Goal: Transaction & Acquisition: Book appointment/travel/reservation

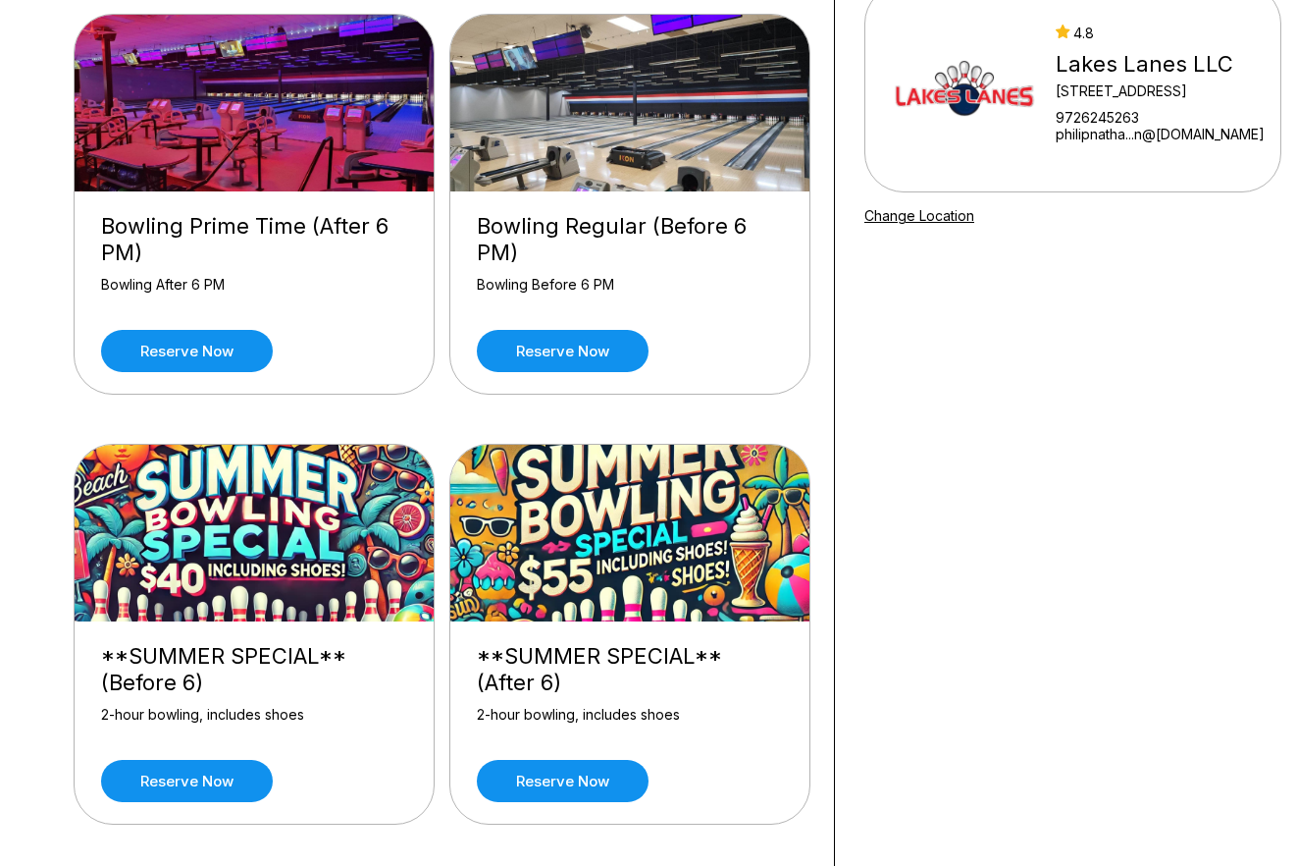
scroll to position [196, 0]
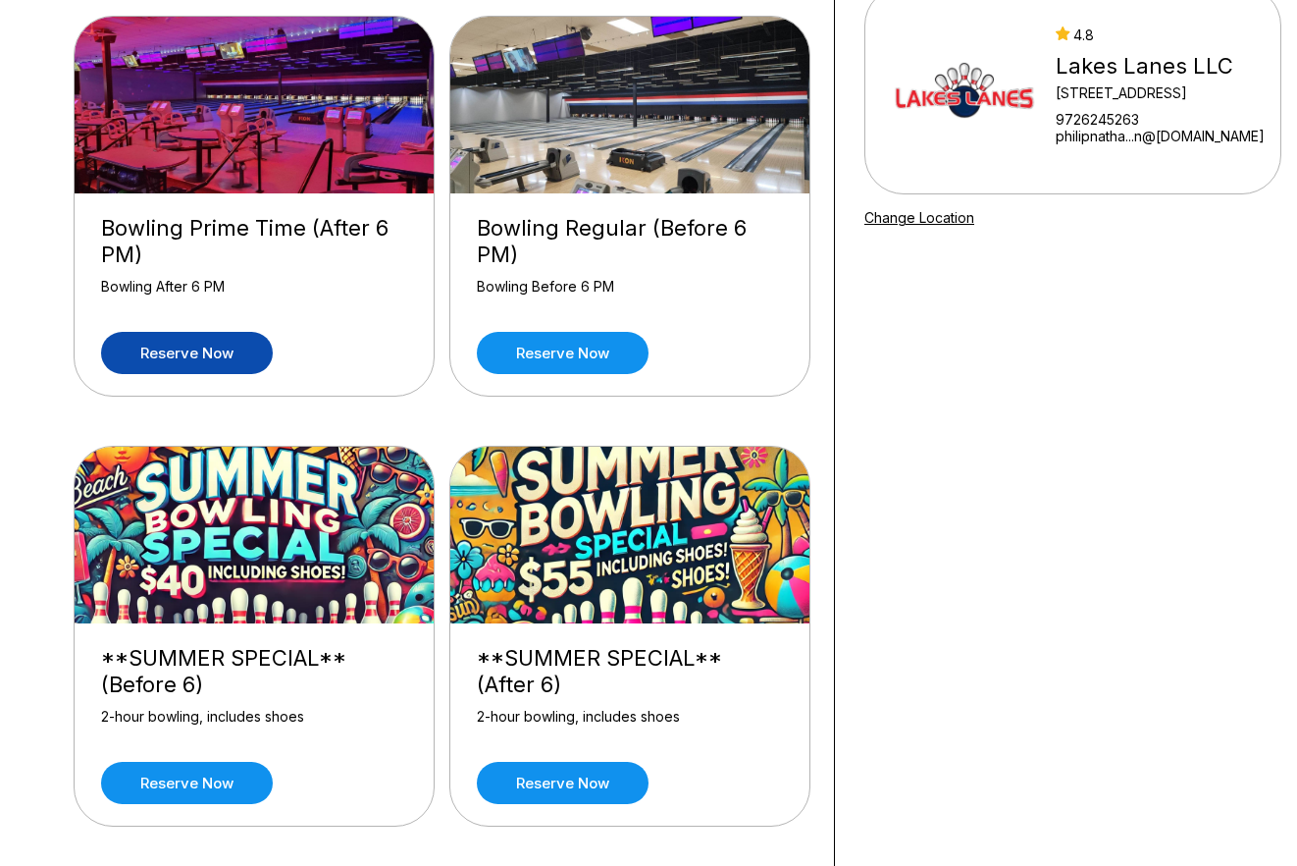
click at [200, 364] on link "Reserve now" at bounding box center [187, 353] width 172 height 42
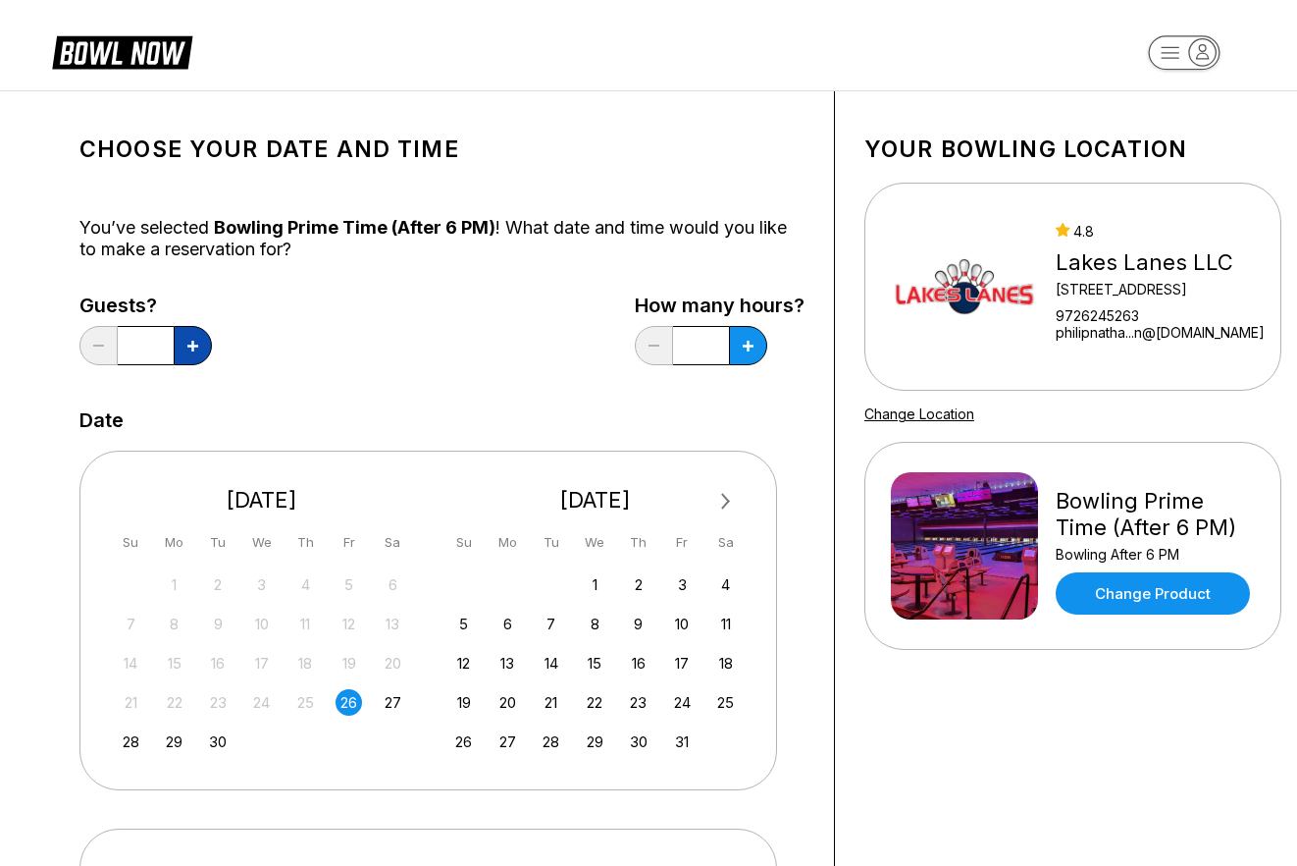
click at [180, 340] on button at bounding box center [193, 345] width 38 height 39
type input "*"
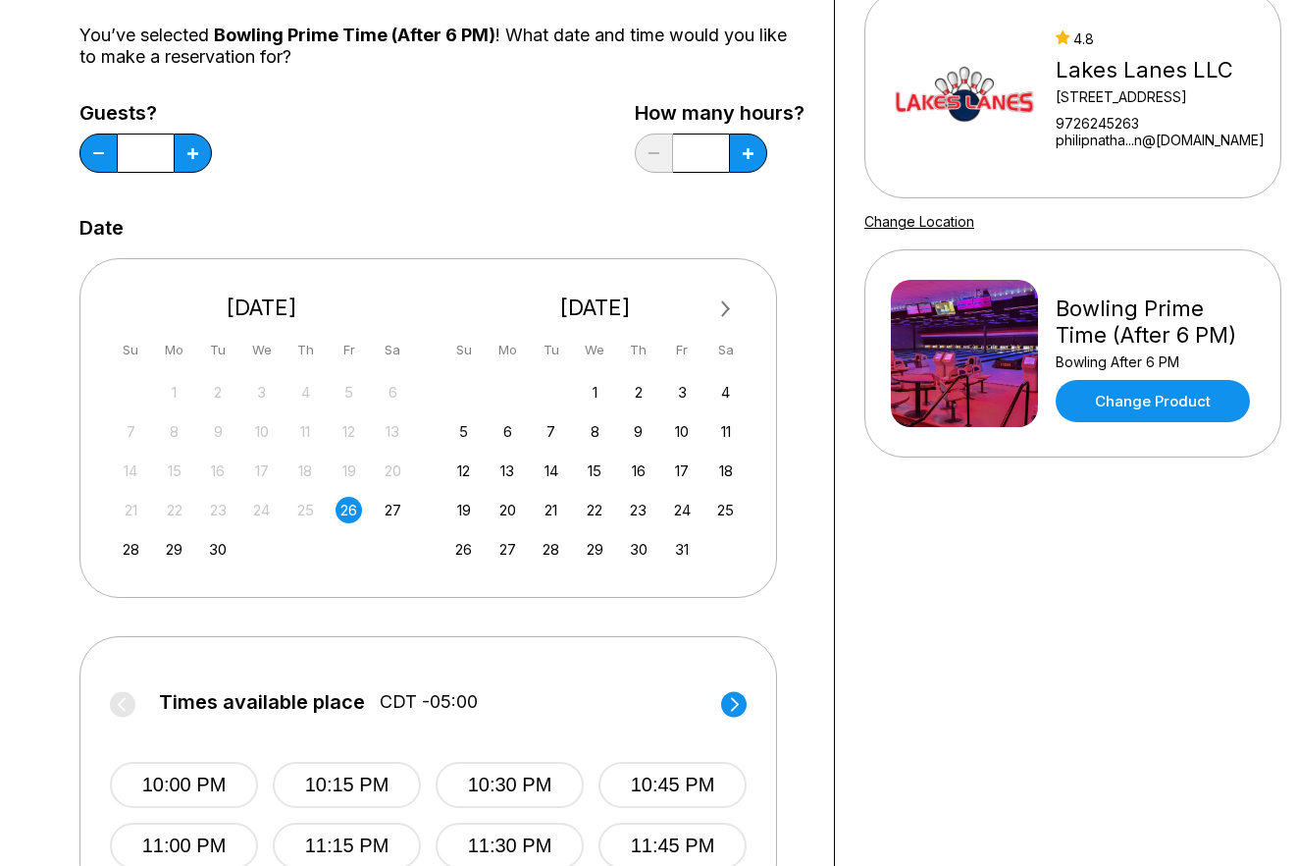
scroll to position [196, 0]
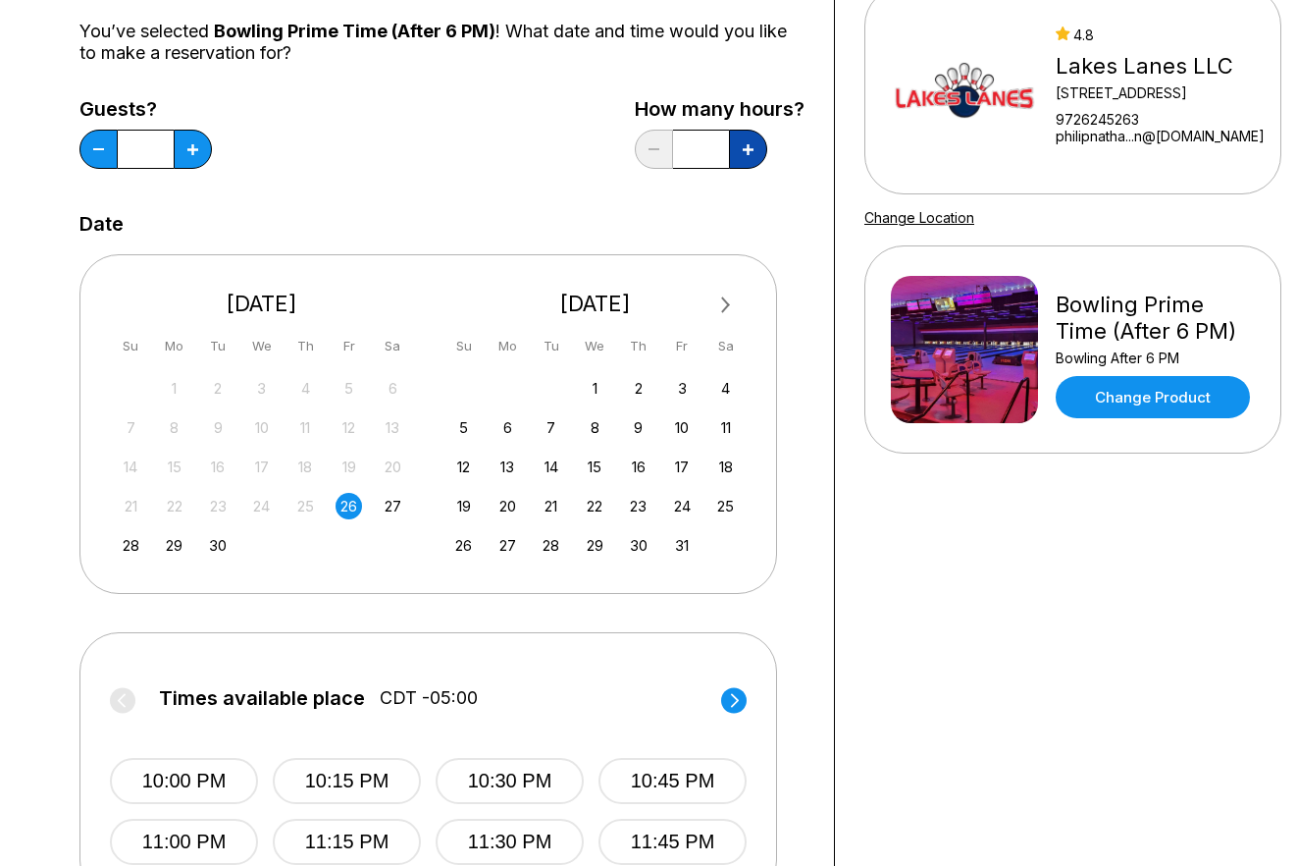
click at [757, 157] on button at bounding box center [748, 149] width 38 height 39
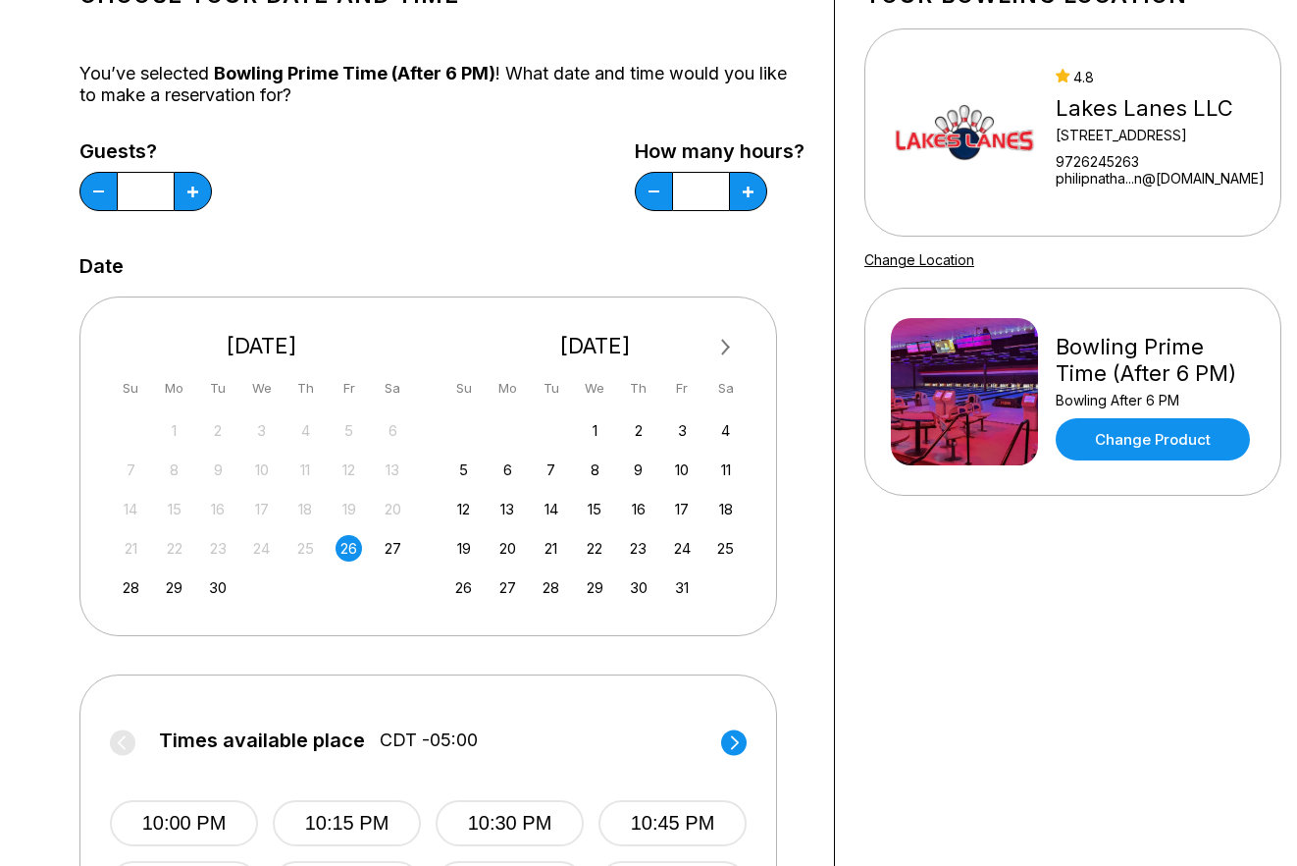
scroll to position [153, 0]
click at [662, 189] on button at bounding box center [654, 192] width 38 height 39
type input "*"
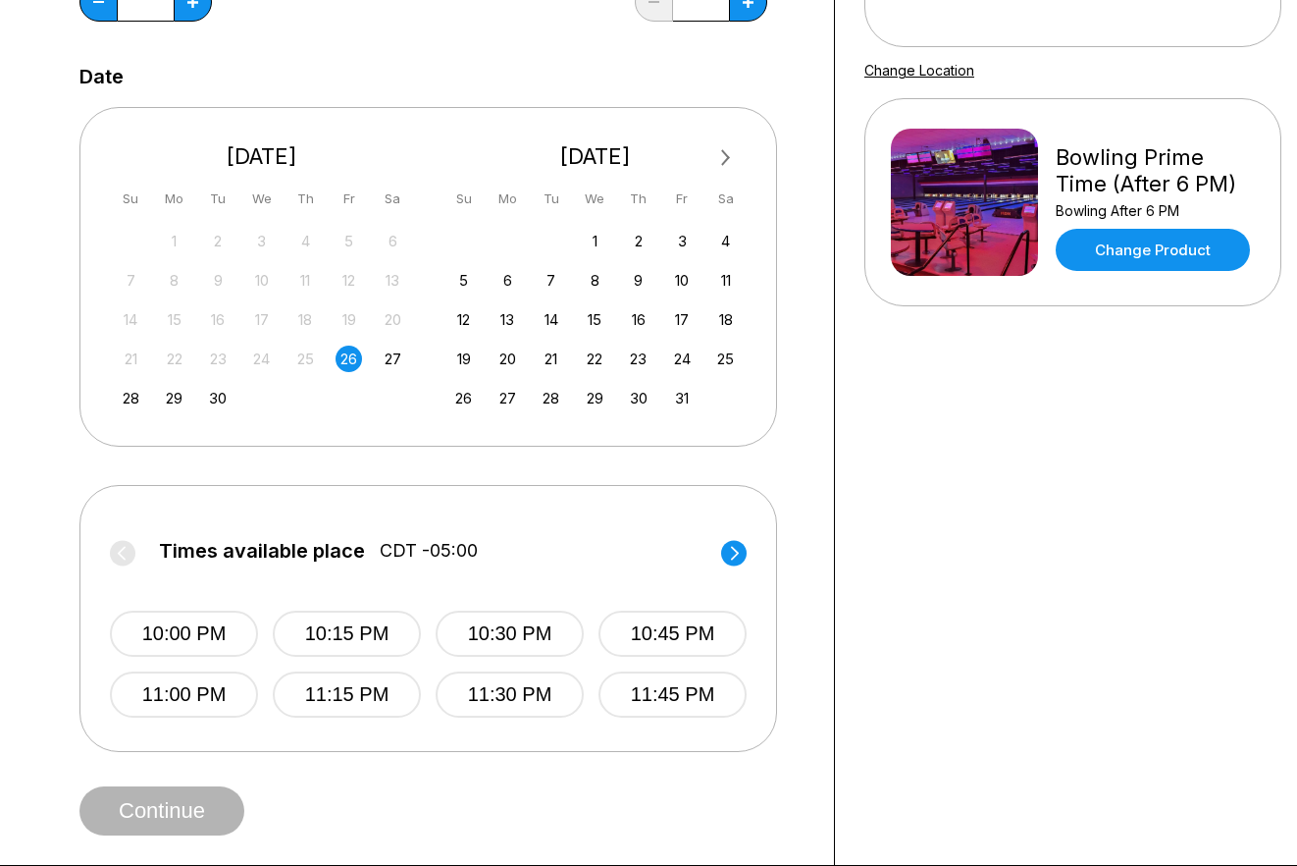
scroll to position [349, 0]
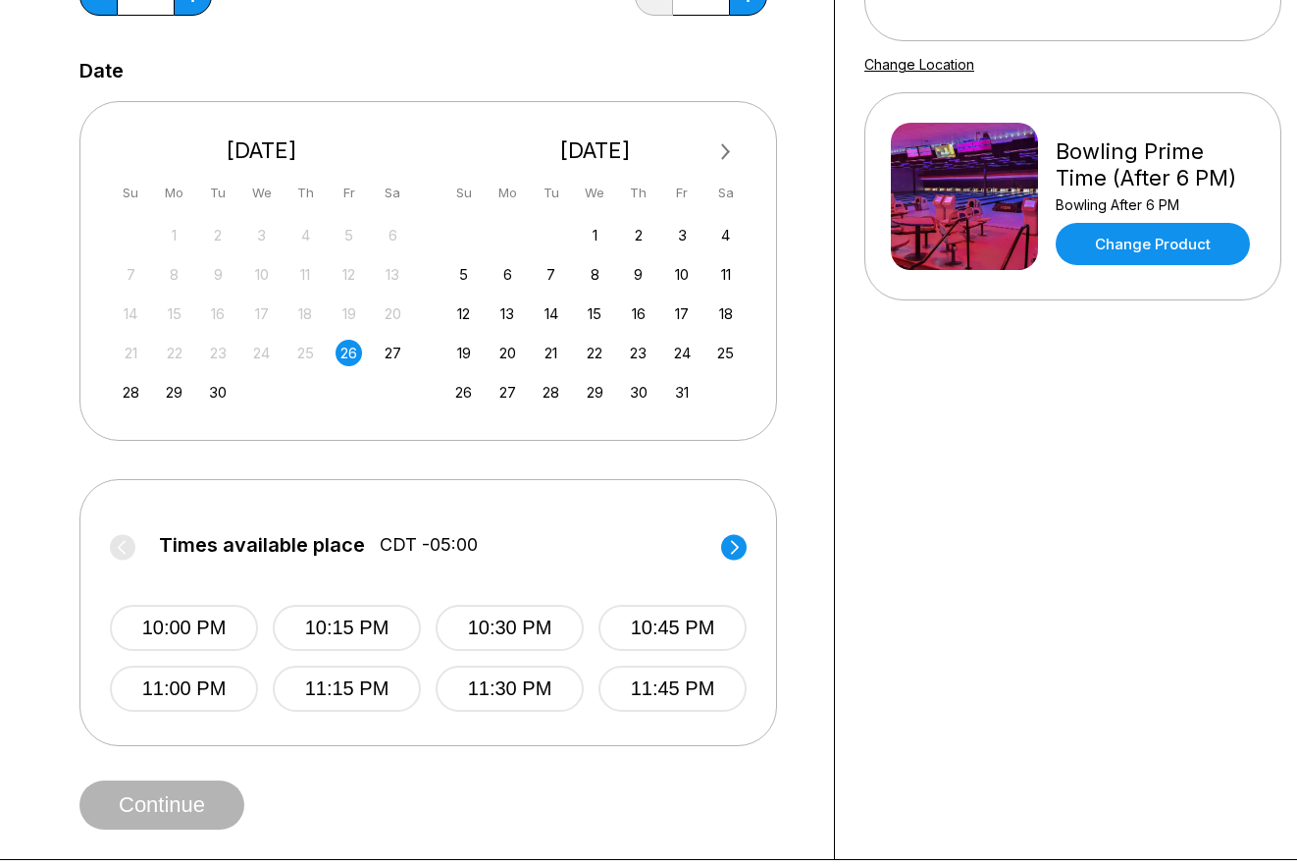
click at [740, 548] on circle at bounding box center [734, 547] width 26 height 26
click at [740, 548] on label "Times available place CDT -05:00" at bounding box center [428, 549] width 637 height 31
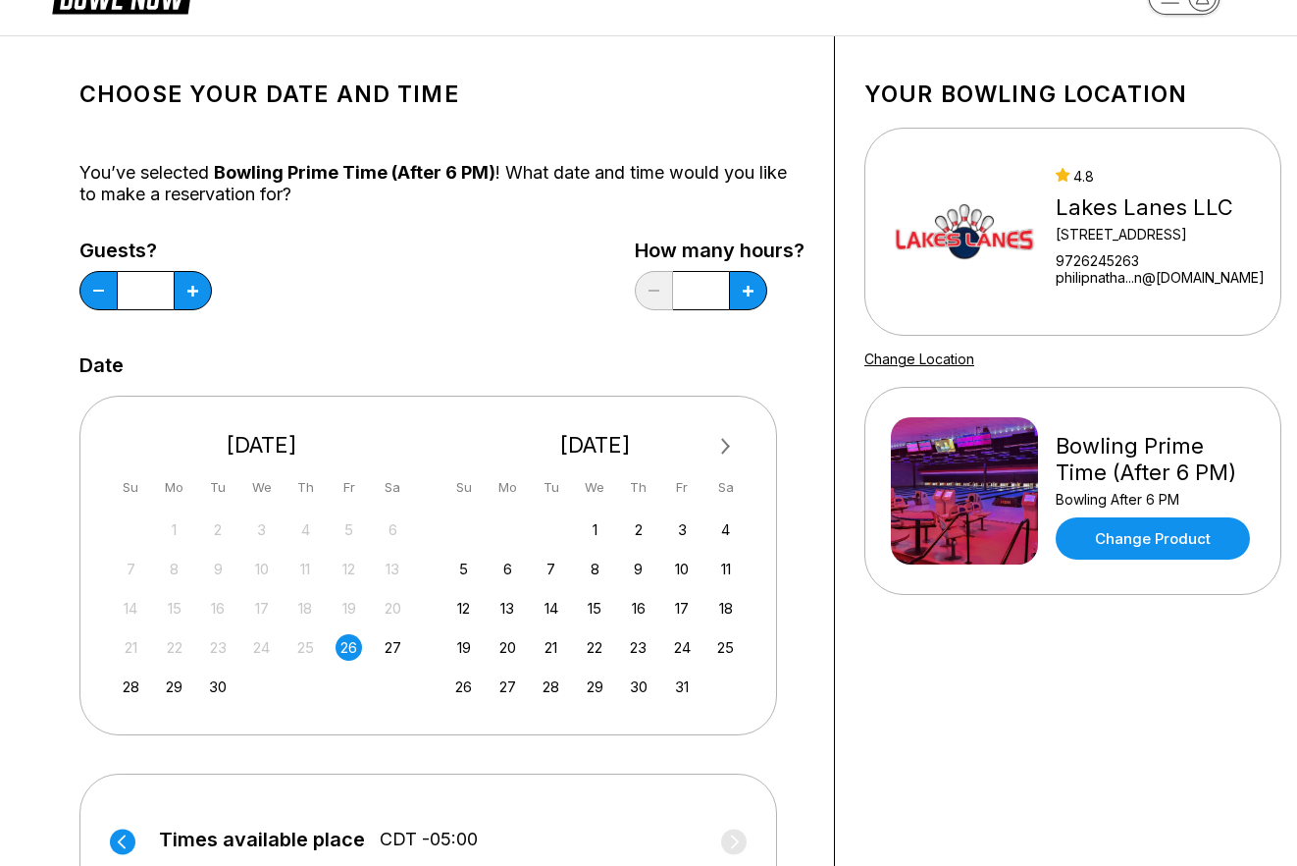
scroll to position [0, 0]
